Goal: Transaction & Acquisition: Subscribe to service/newsletter

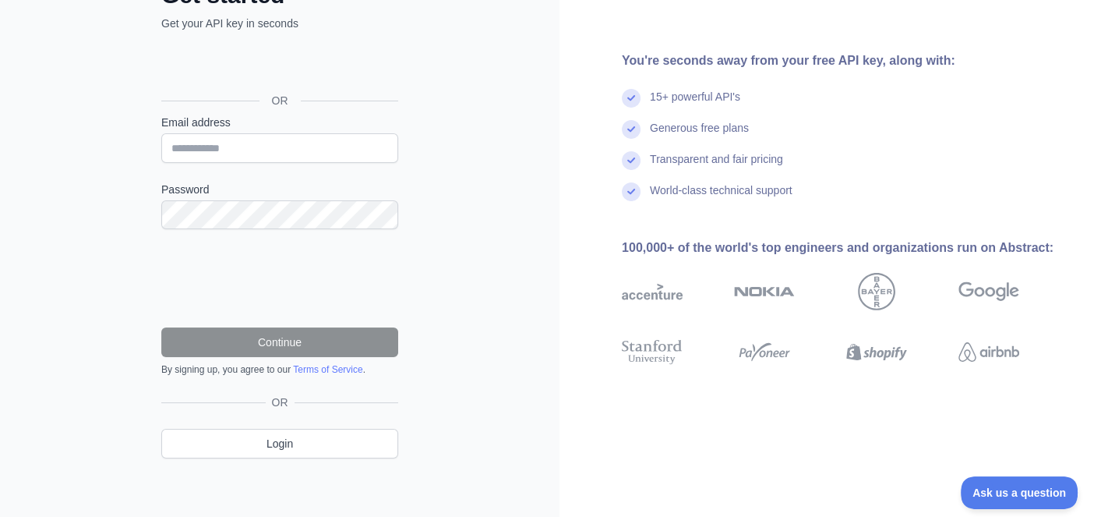
scroll to position [120, 0]
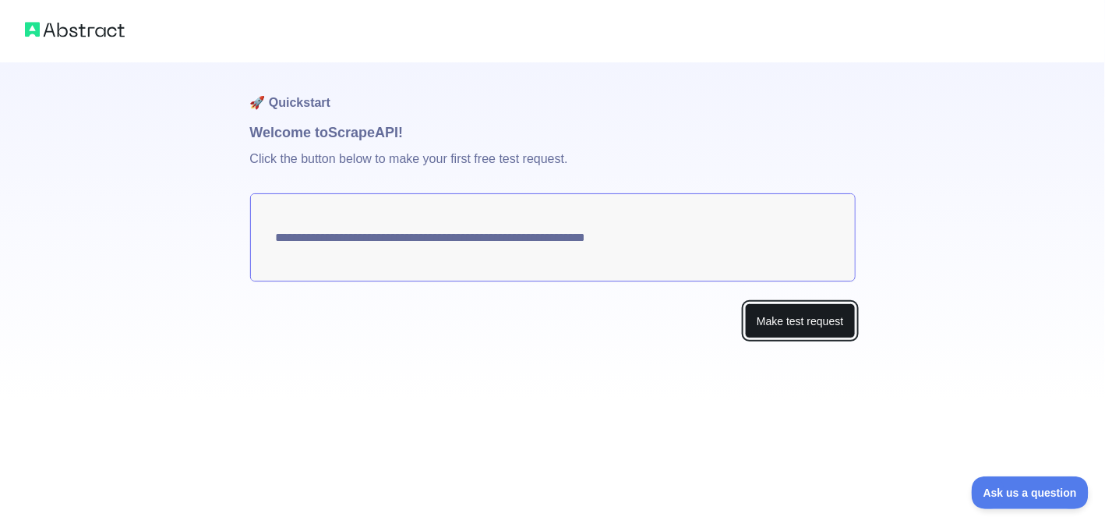
click at [767, 315] on button "Make test request" at bounding box center [800, 320] width 110 height 35
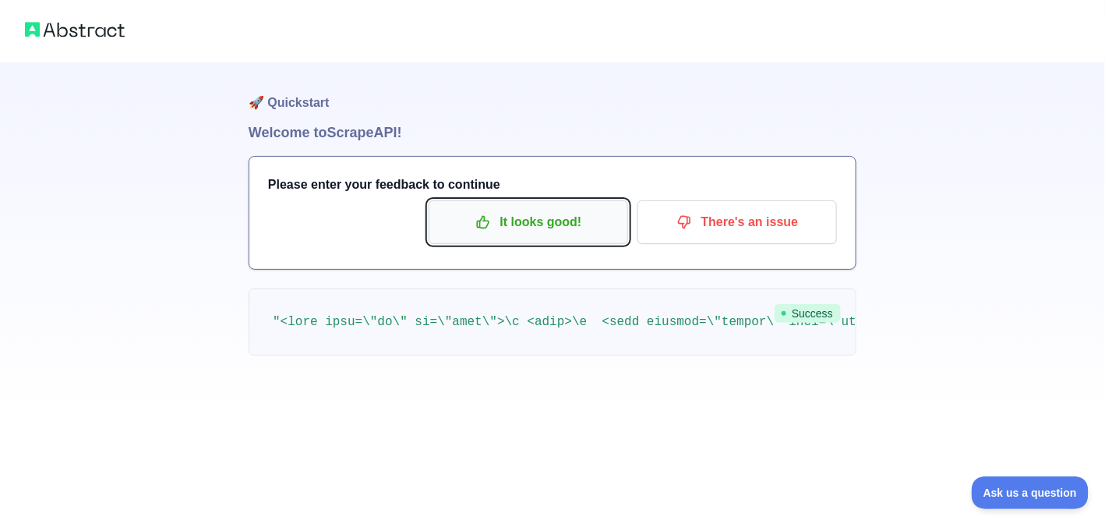
click at [480, 229] on icon "button" at bounding box center [483, 222] width 16 height 16
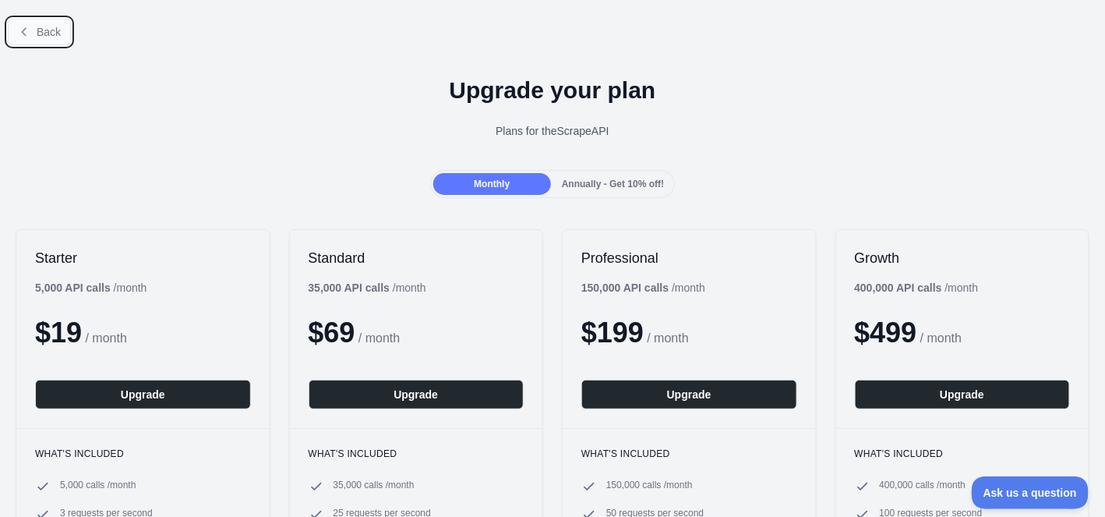
click at [48, 26] on span "Back" at bounding box center [49, 32] width 24 height 12
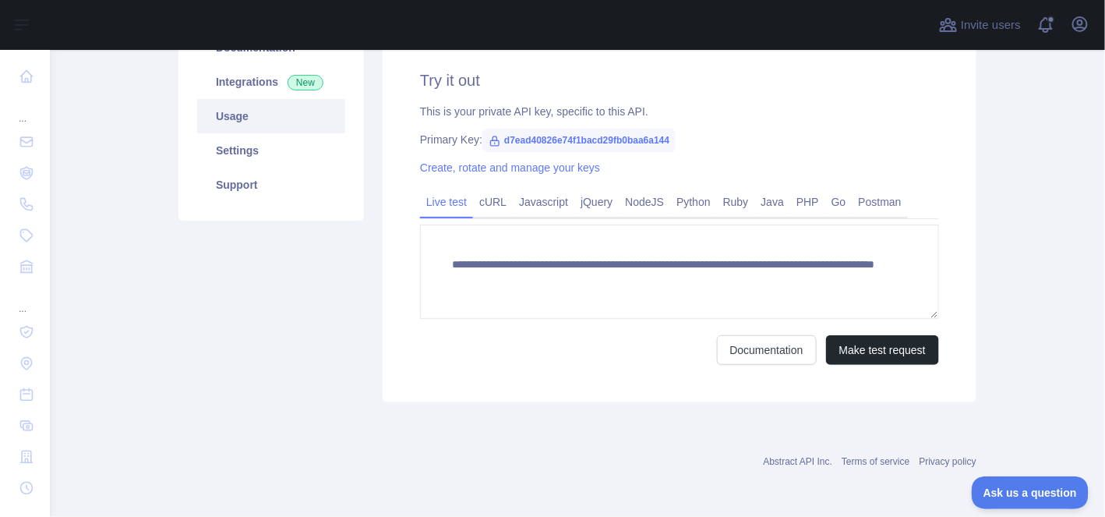
scroll to position [144, 0]
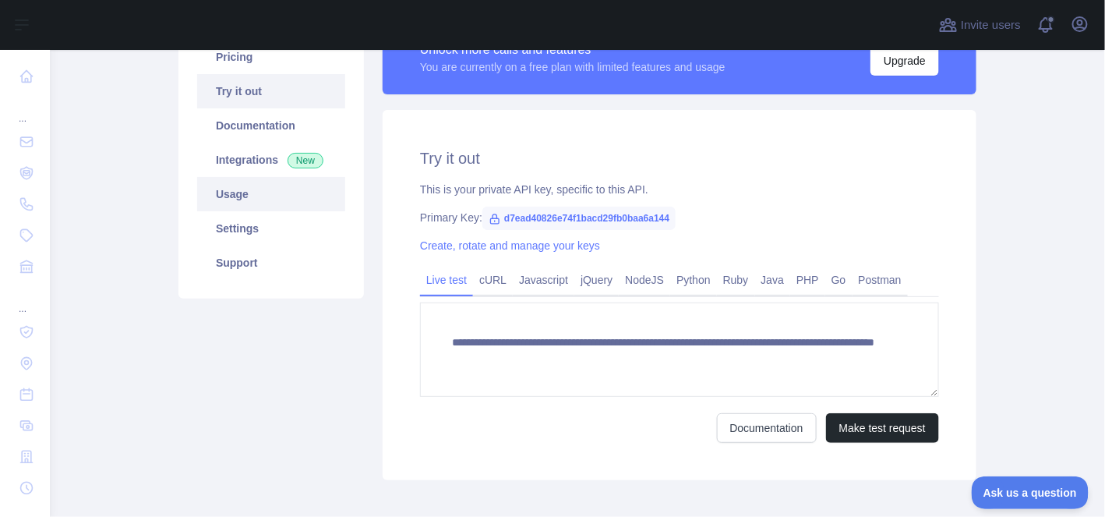
click at [244, 192] on link "Usage" at bounding box center [271, 194] width 148 height 34
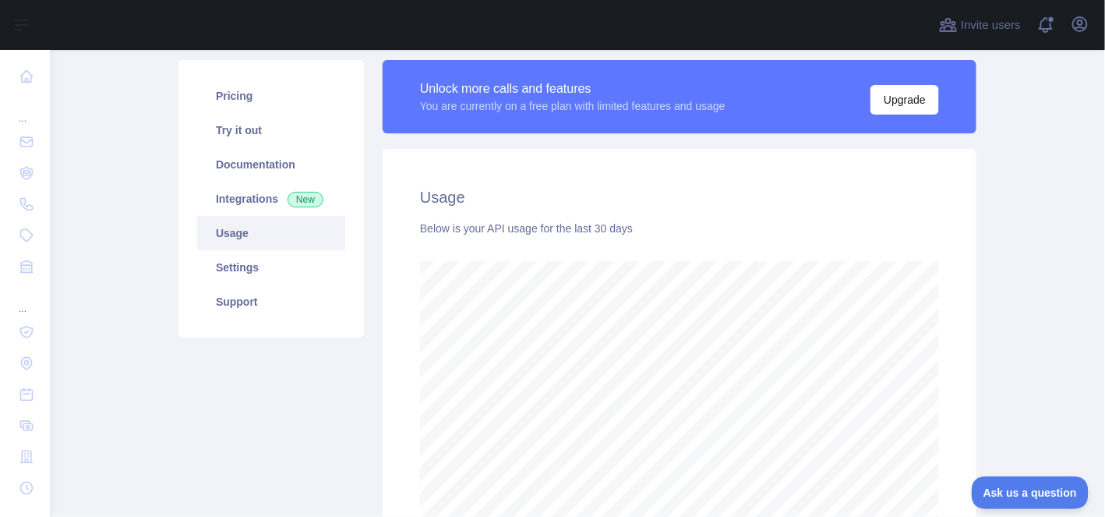
scroll to position [105, 0]
